Goal: Register for event/course

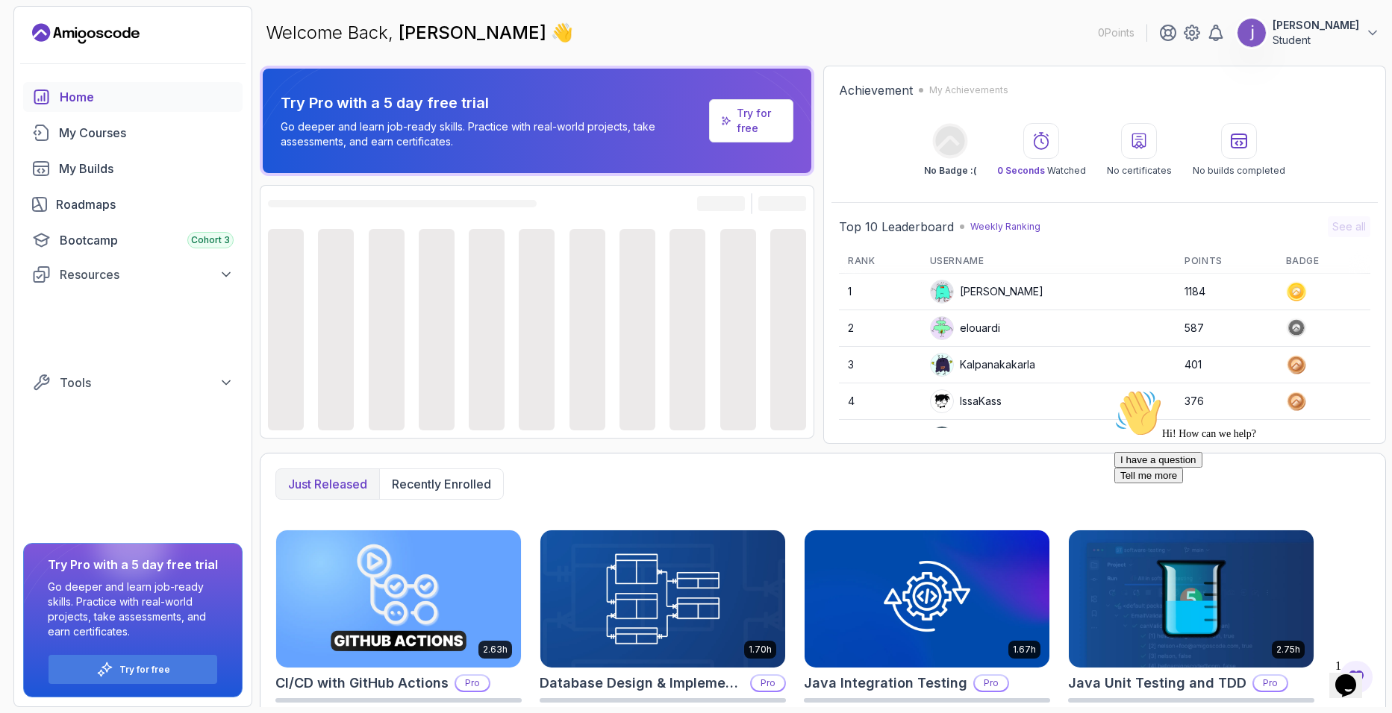
click at [1356, 675] on icon "$i18n('chat', 'chat_widget')" at bounding box center [1345, 686] width 21 height 22
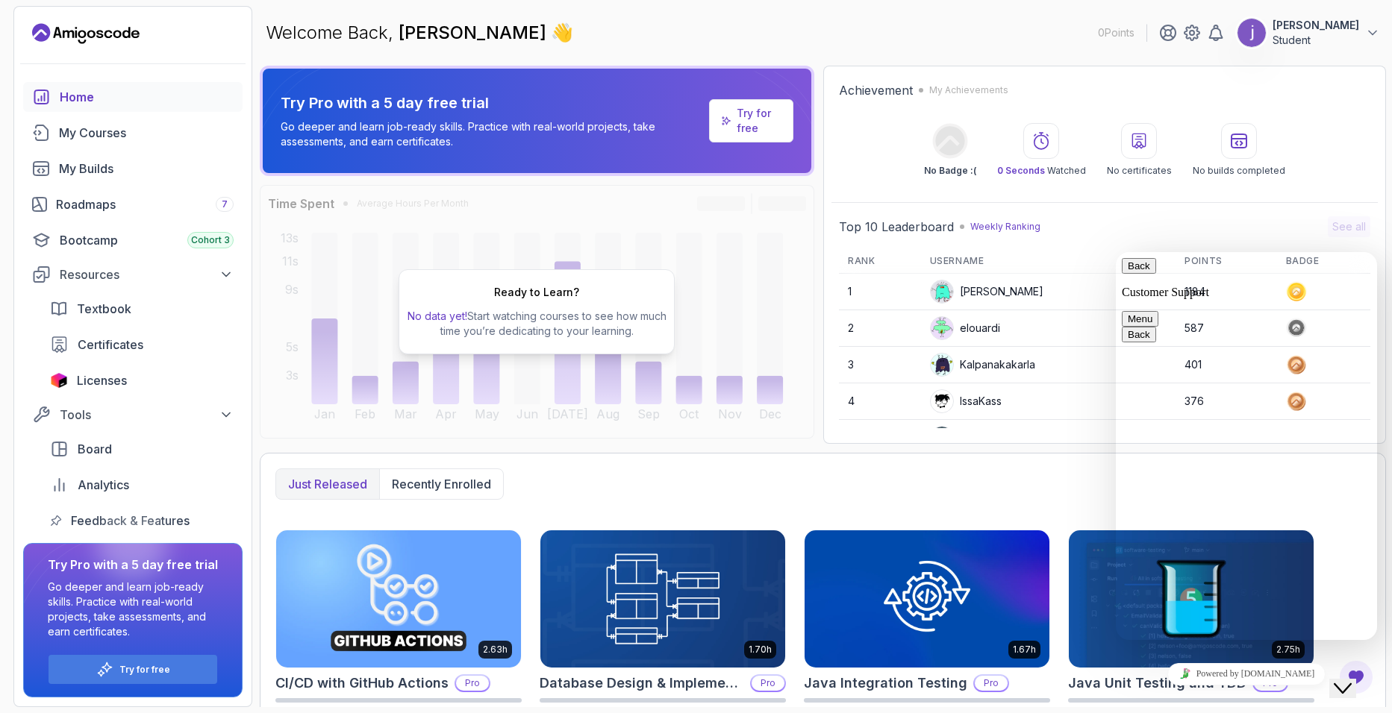
click at [1158, 311] on button "Menu" at bounding box center [1139, 319] width 37 height 16
click at [219, 206] on div "7" at bounding box center [225, 204] width 18 height 15
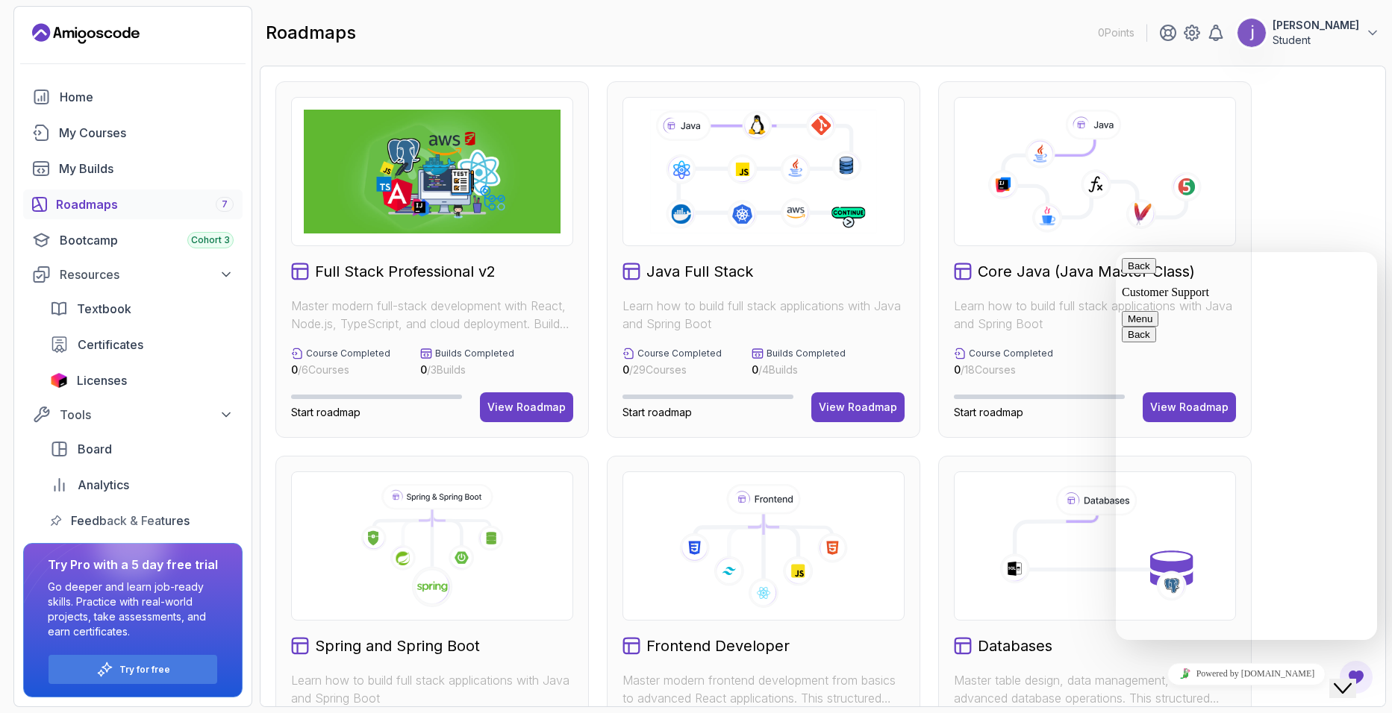
click at [1345, 680] on icon "Close Chat This icon closes the chat window." at bounding box center [1342, 689] width 18 height 18
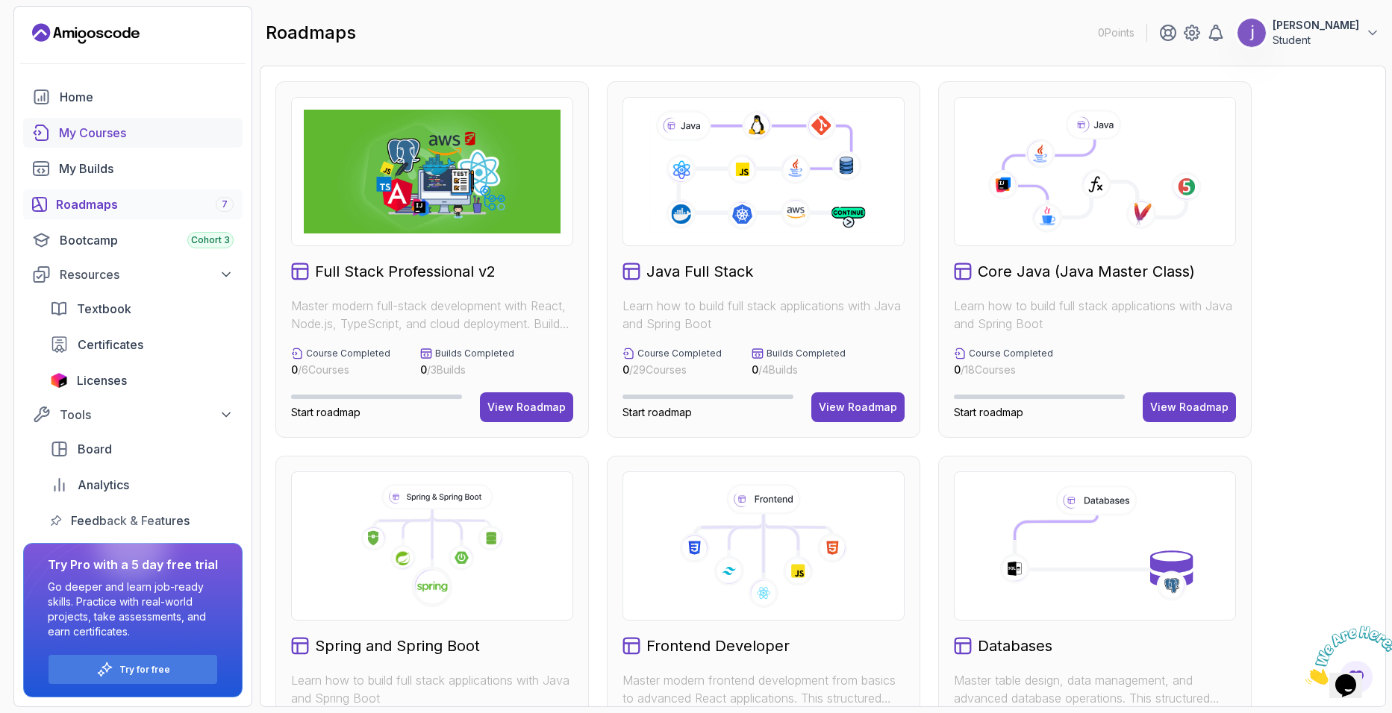
click at [135, 129] on div "My Courses" at bounding box center [146, 133] width 175 height 18
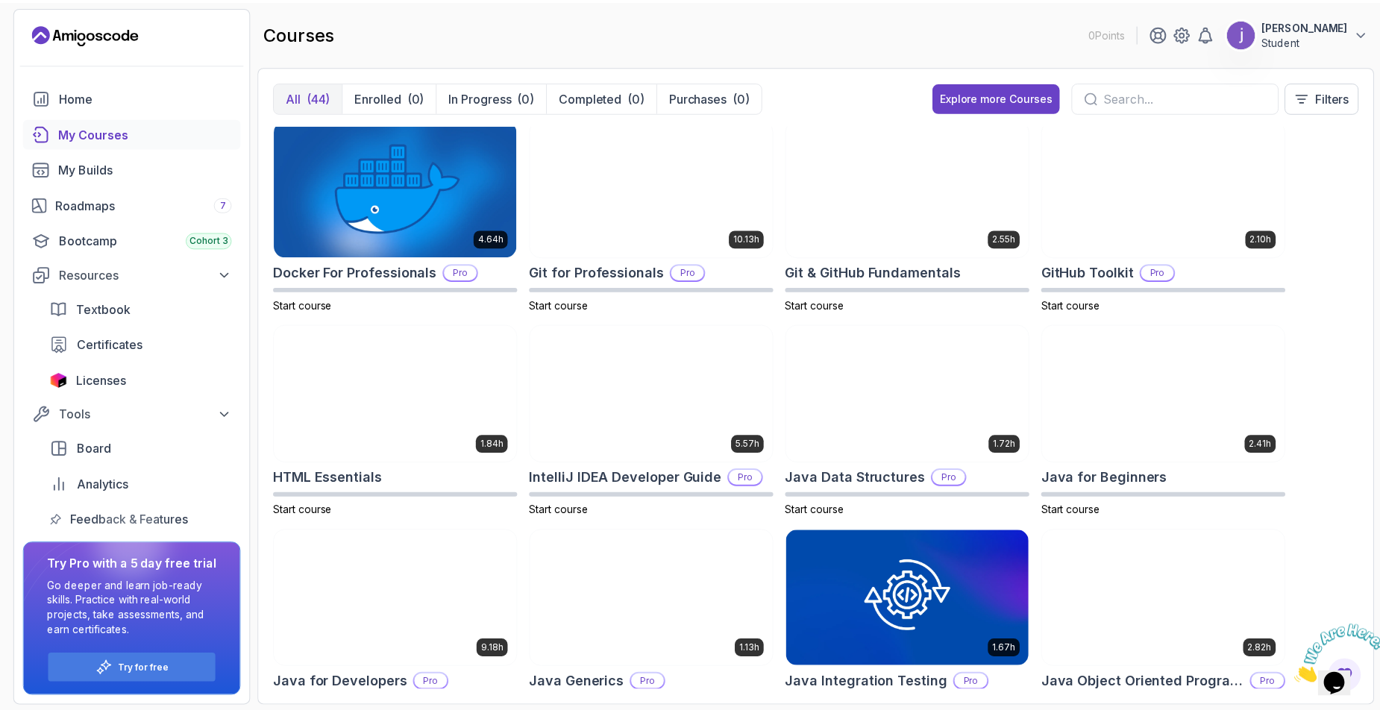
scroll to position [448, 0]
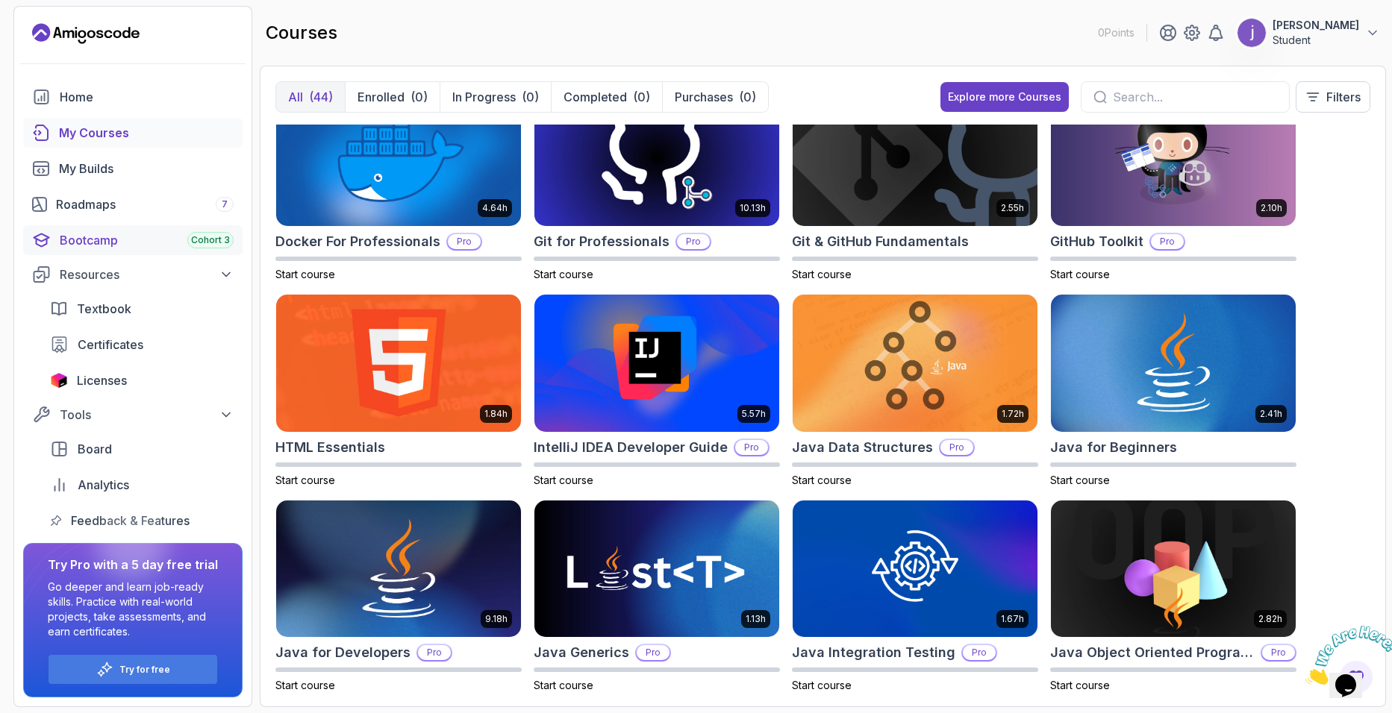
click at [120, 245] on div "Bootcamp Cohort 3" at bounding box center [147, 240] width 174 height 18
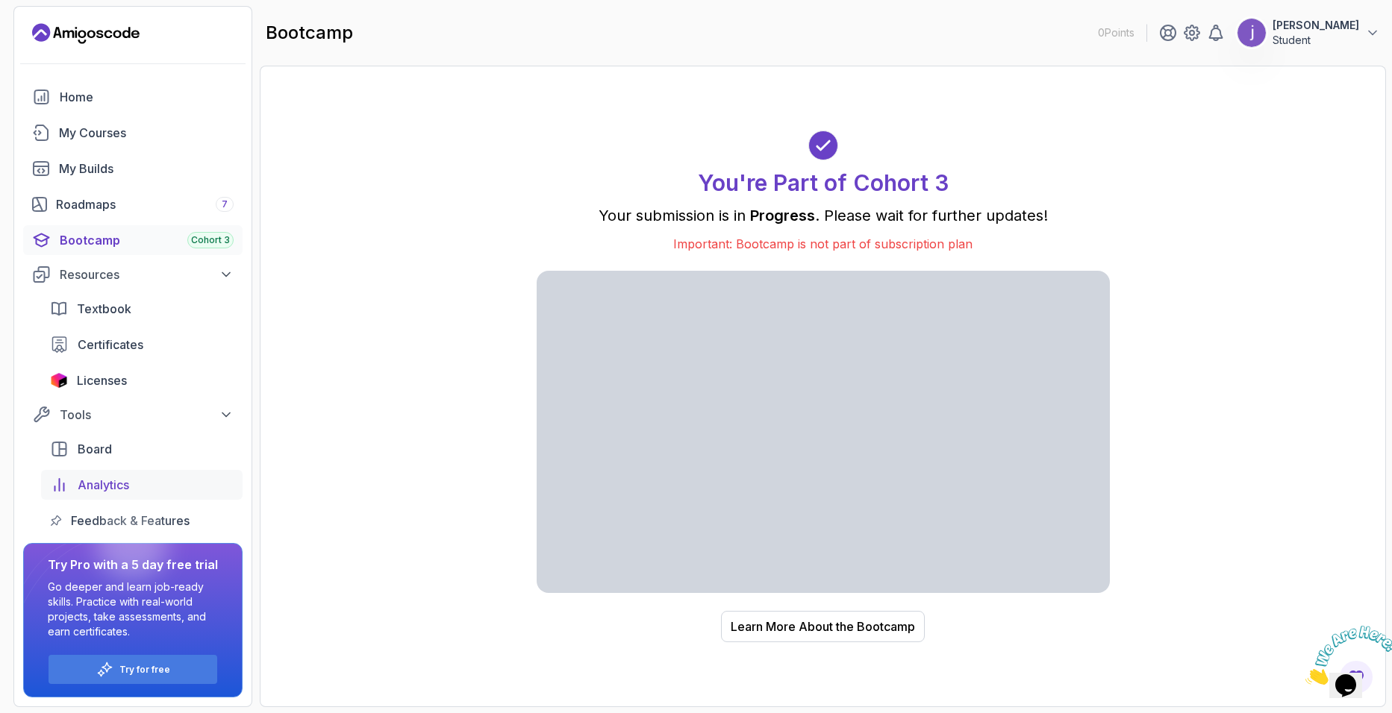
click at [122, 486] on span "Analytics" at bounding box center [103, 485] width 51 height 18
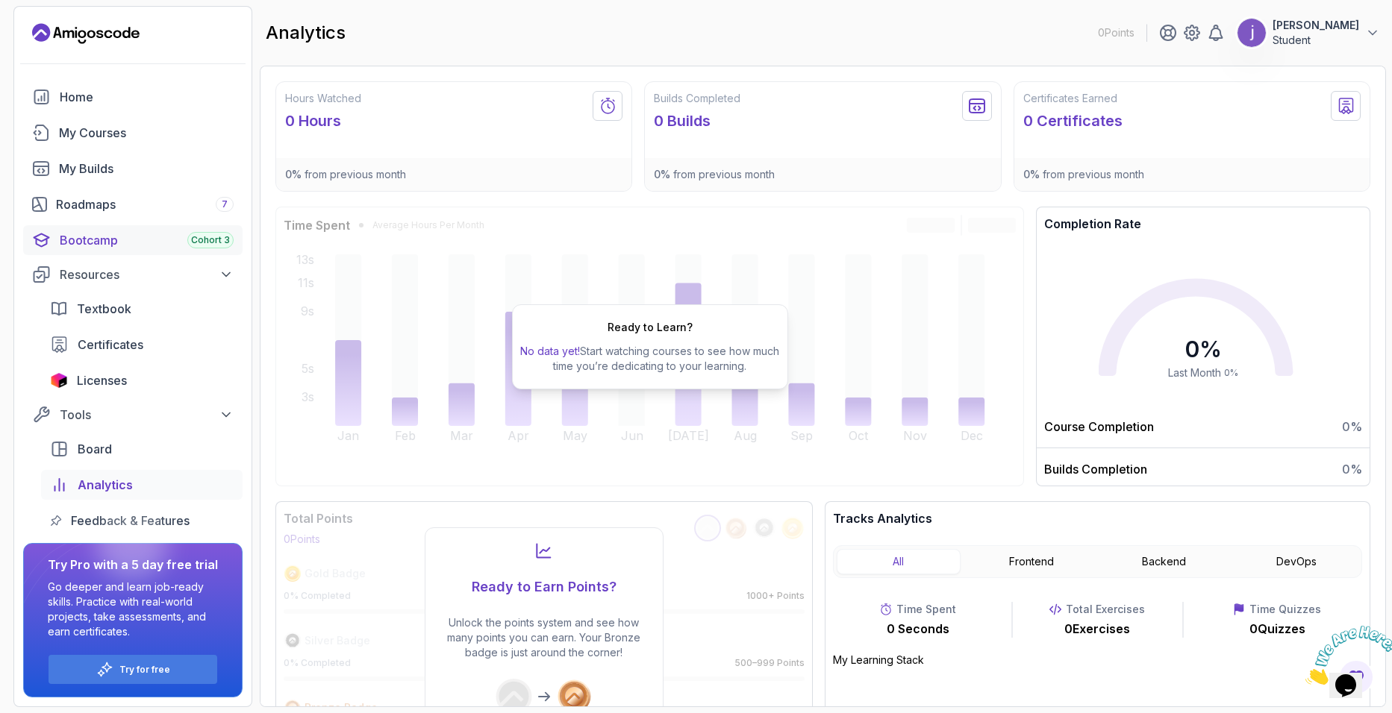
click at [119, 241] on div "Bootcamp Cohort 3" at bounding box center [147, 240] width 174 height 18
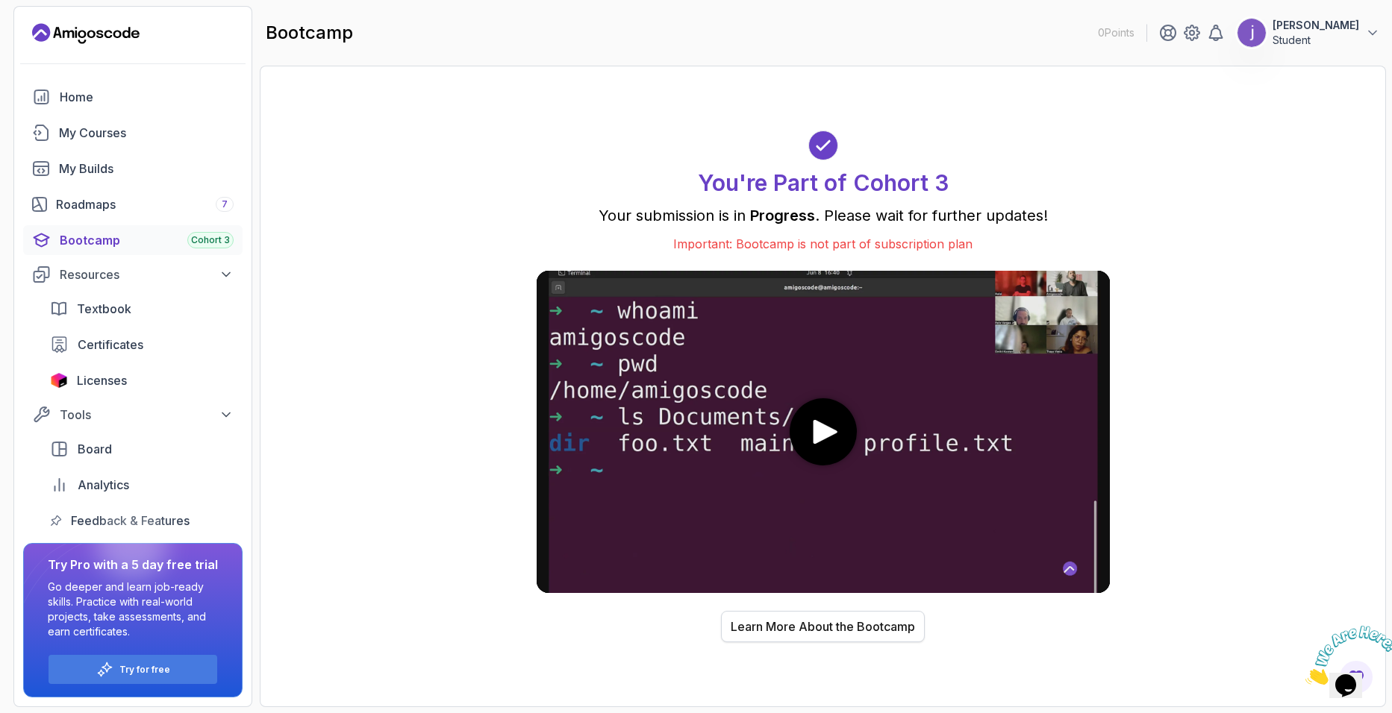
click at [827, 625] on div "Learn More About the Bootcamp" at bounding box center [822, 627] width 184 height 18
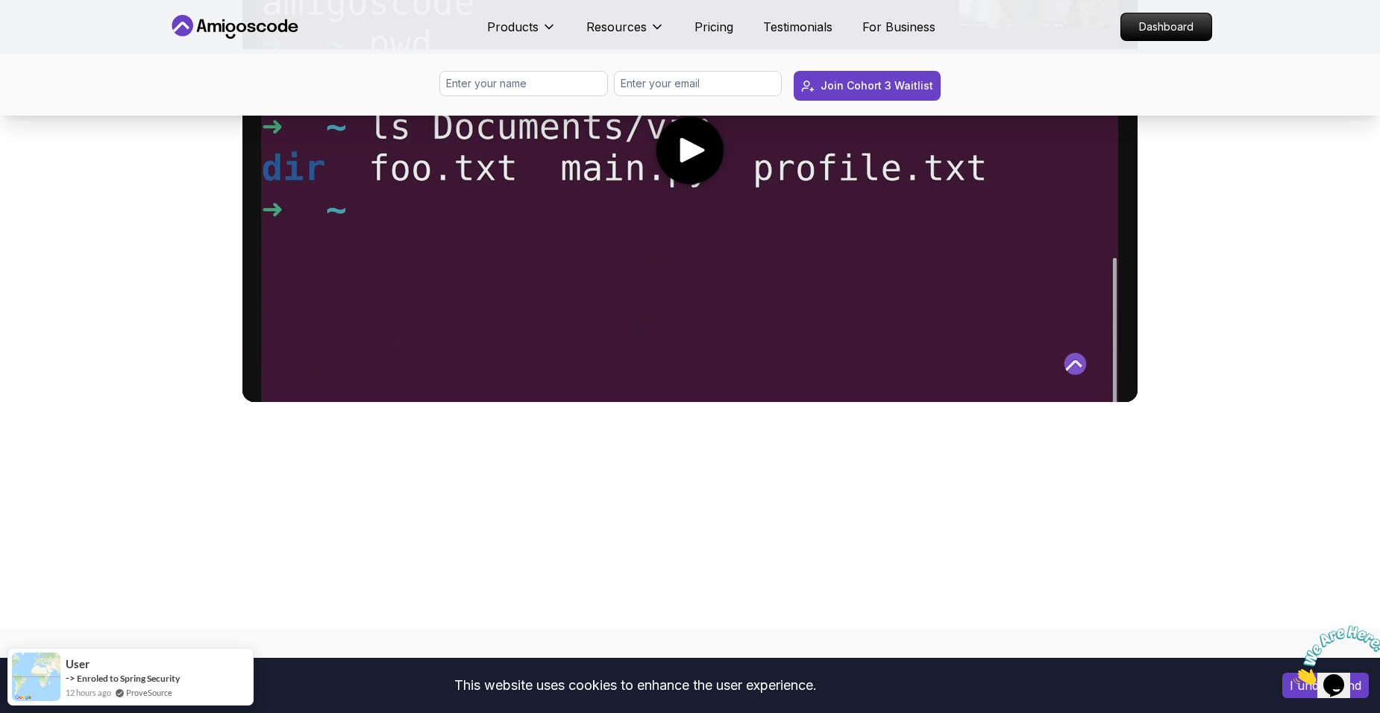
scroll to position [895, 0]
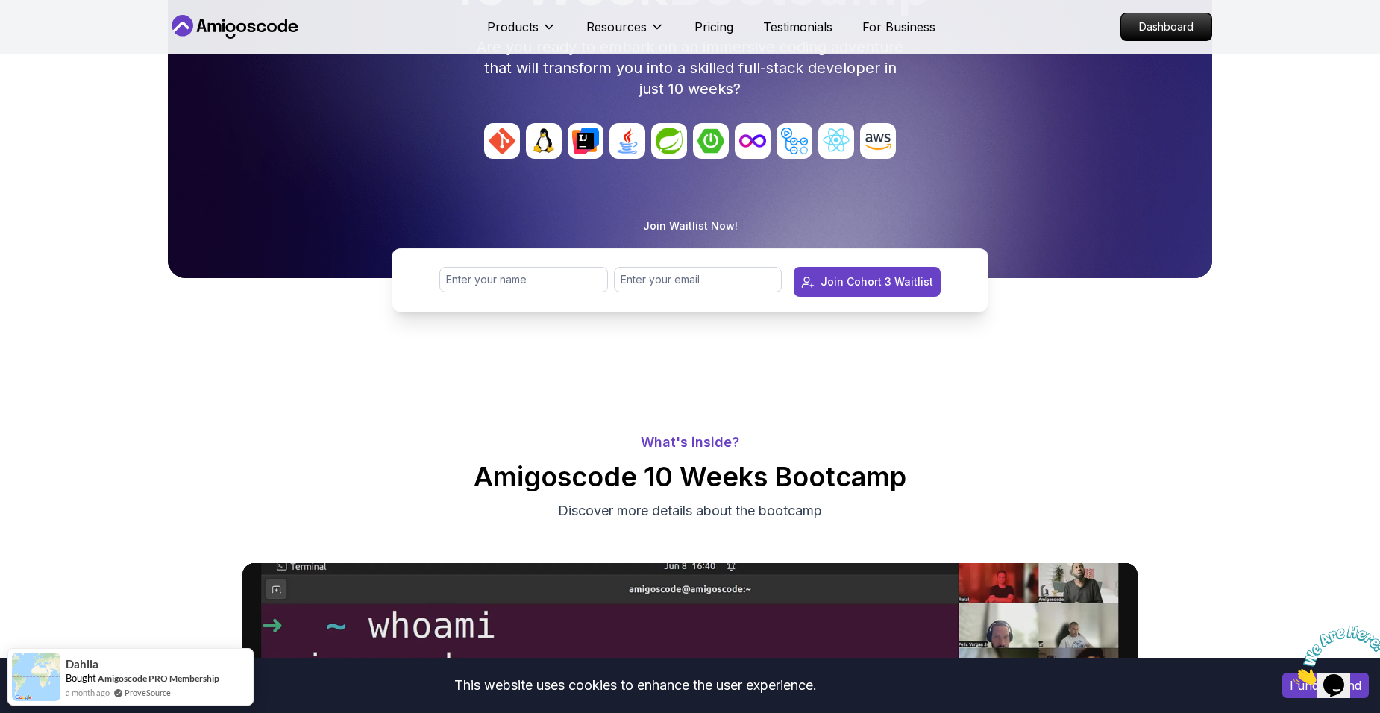
scroll to position [224, 0]
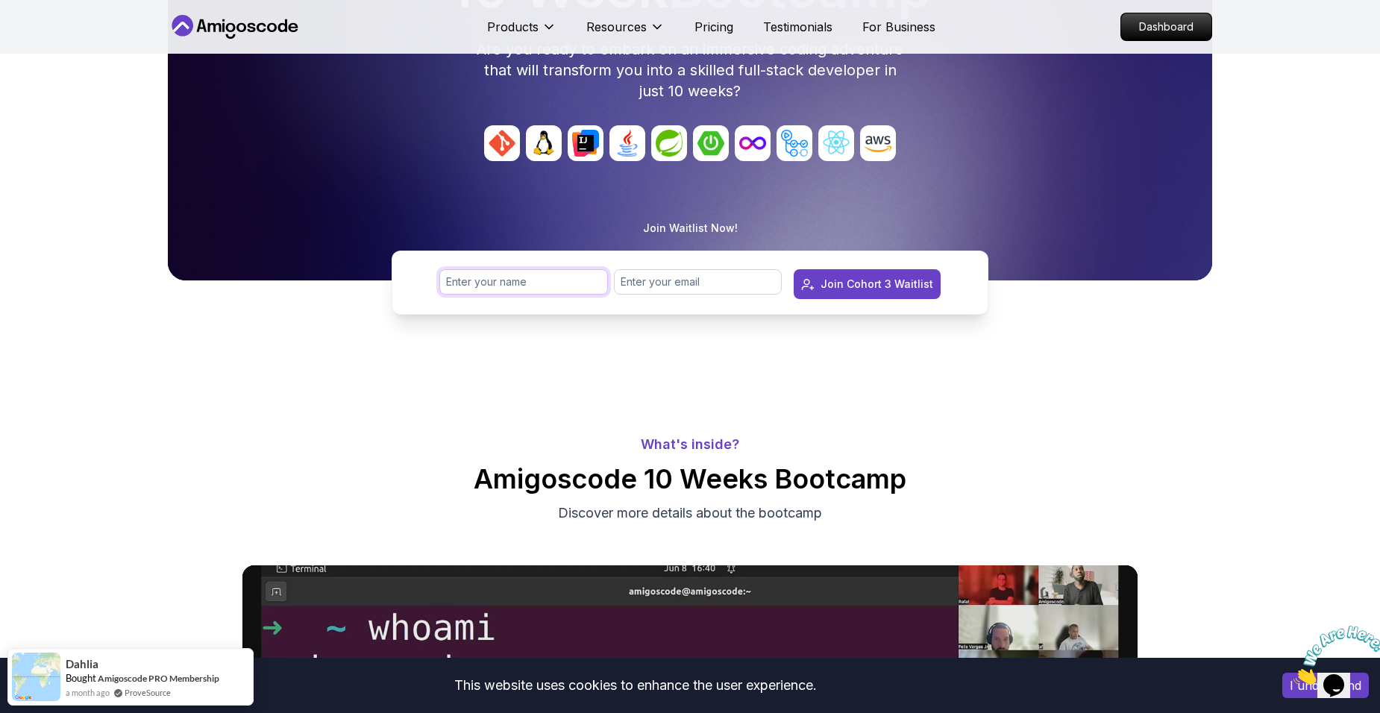
click at [501, 281] on input "text" at bounding box center [523, 281] width 169 height 25
type input "[PERSON_NAME]"
type input "[EMAIL_ADDRESS][DOMAIN_NAME]"
click at [827, 290] on div "Join Cohort 3 Waitlist" at bounding box center [877, 284] width 113 height 15
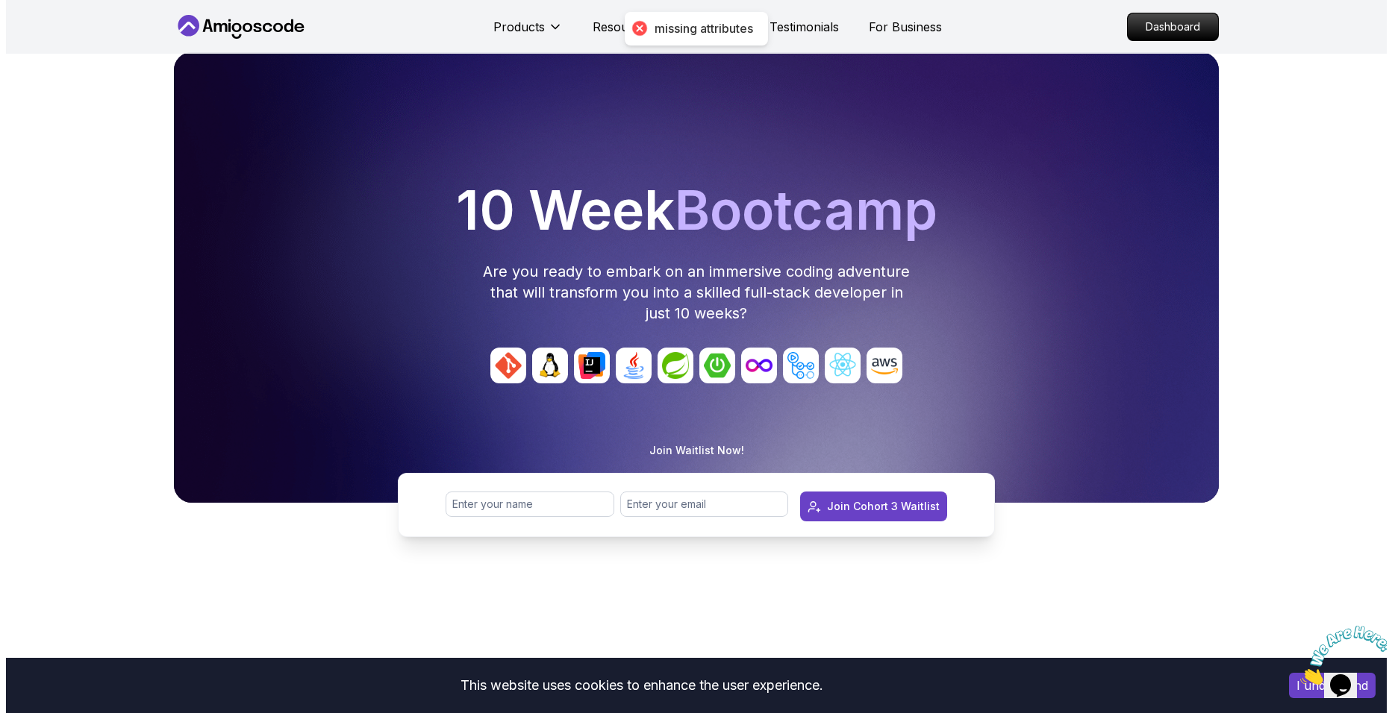
scroll to position [0, 0]
